Goal: Transaction & Acquisition: Purchase product/service

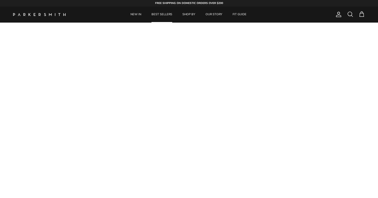
click at [166, 14] on link "BEST SELLERS" at bounding box center [162, 15] width 30 height 16
